Goal: Check status: Check status

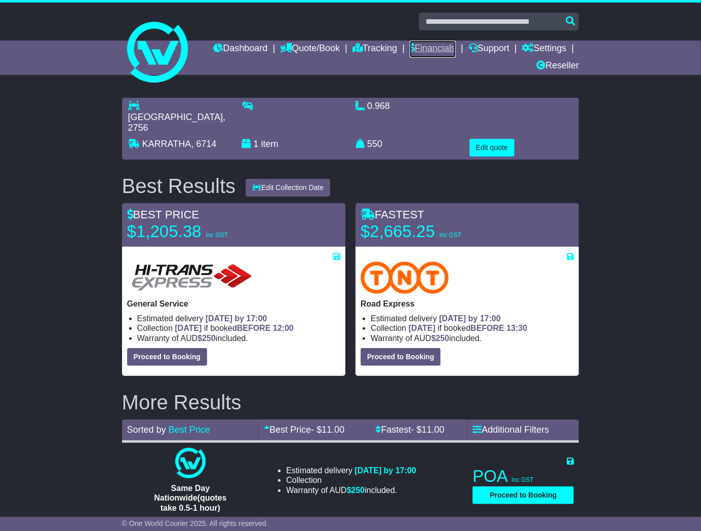
click at [443, 46] on link "Financials" at bounding box center [433, 49] width 46 height 17
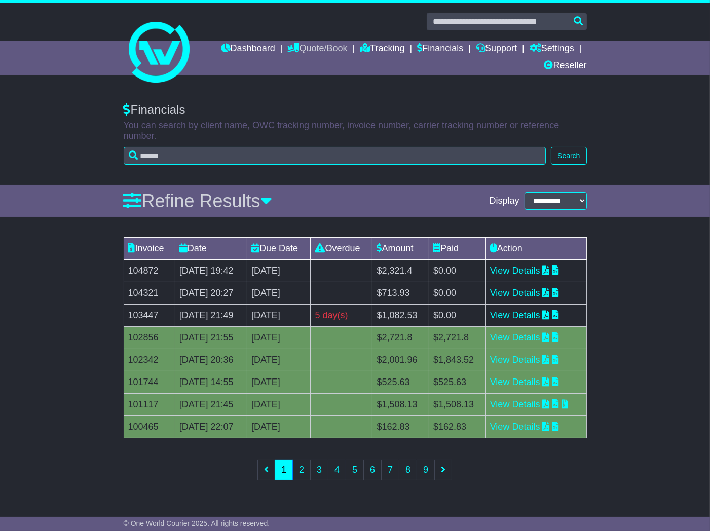
click at [291, 44] on link "Quote/Book" at bounding box center [317, 49] width 60 height 17
click at [261, 45] on link "Dashboard" at bounding box center [248, 49] width 54 height 17
click at [251, 50] on link "Dashboard" at bounding box center [248, 49] width 54 height 17
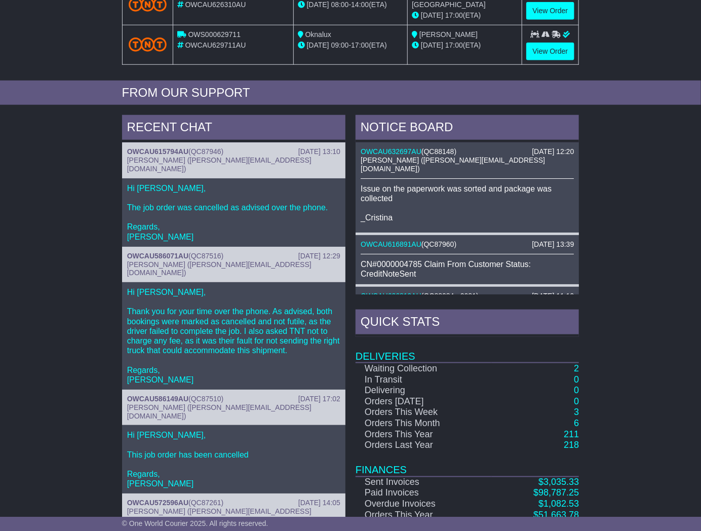
scroll to position [337, 0]
click at [581, 369] on div "NOTICE BOARD 12 Aug 2025 12:20 OWCAU632697AU ( QC88148 ) Cristina Santos (crist…" at bounding box center [468, 329] width 234 height 428
click at [580, 368] on div "NOTICE BOARD 12 Aug 2025 12:20 OWCAU632697AU ( QC88148 ) Cristina Santos (crist…" at bounding box center [468, 329] width 234 height 428
click at [577, 366] on link "2" at bounding box center [576, 368] width 5 height 10
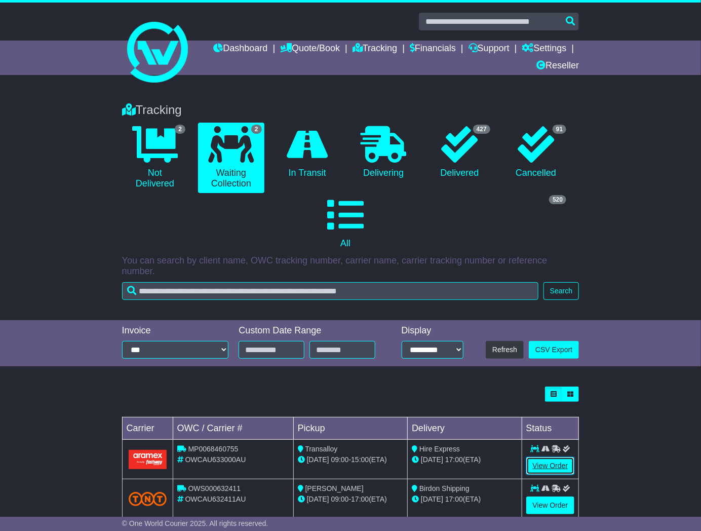
click at [543, 464] on link "View Order" at bounding box center [550, 466] width 49 height 18
